Goal: Find contact information: Find contact information

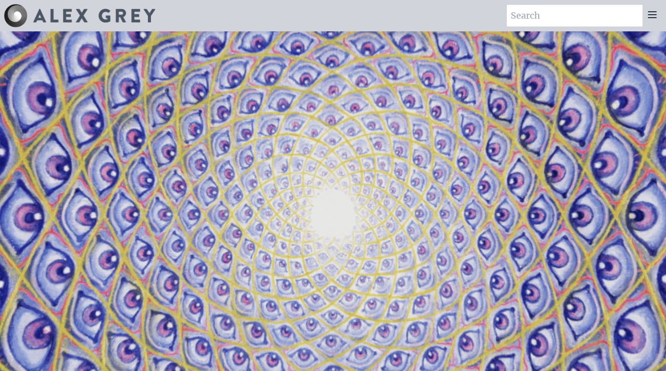
click at [58, 16] on img at bounding box center [94, 16] width 122 height 14
click at [15, 14] on img at bounding box center [16, 16] width 24 height 24
click at [335, 220] on video "Your browser does not support the video tag." at bounding box center [333, 216] width 980 height 551
click at [544, 18] on input "search" at bounding box center [575, 16] width 136 height 22
click at [654, 12] on icon at bounding box center [653, 15] width 8 height 6
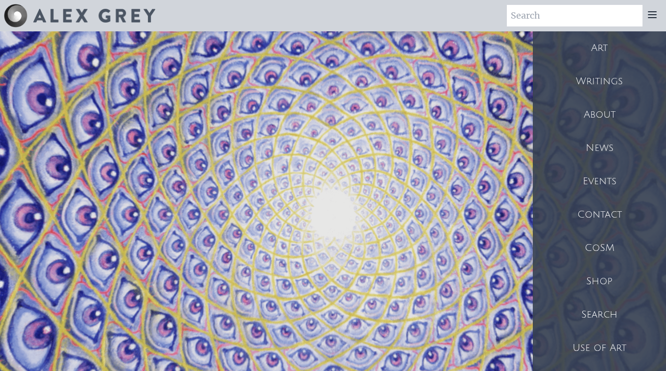
click at [593, 212] on div "Contact" at bounding box center [599, 214] width 133 height 33
